Goal: Find specific page/section: Find specific page/section

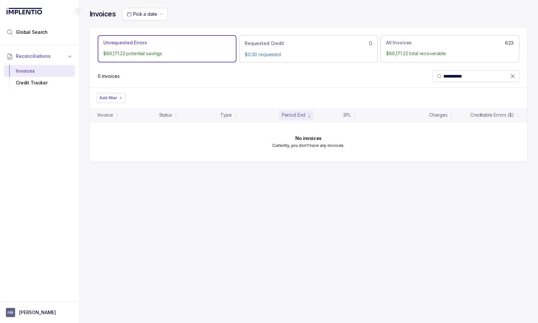
click at [168, 166] on div "**********" at bounding box center [308, 85] width 438 height 170
click at [512, 74] on icon at bounding box center [513, 76] width 7 height 7
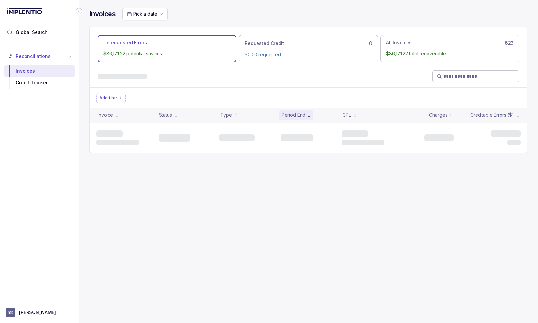
click at [361, 82] on div at bounding box center [309, 76] width 438 height 22
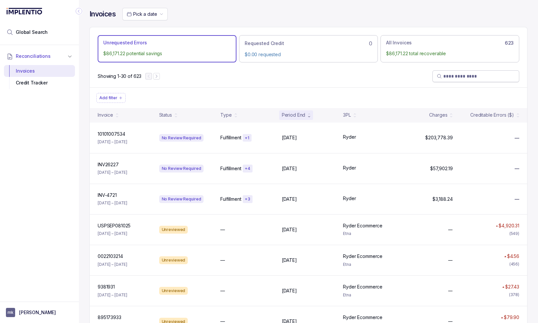
click at [72, 159] on div "Reconciliations Invoices Credit Tracker" at bounding box center [39, 171] width 79 height 253
click at [75, 140] on div "Reconciliations Invoices Credit Tracker" at bounding box center [39, 171] width 79 height 253
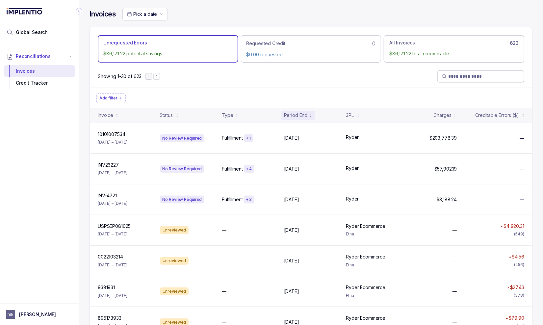
drag, startPoint x: 426, startPoint y: 25, endPoint x: 418, endPoint y: 26, distance: 7.3
click at [426, 25] on div "Invoices Pick a date" at bounding box center [310, 17] width 443 height 19
